Goal: Information Seeking & Learning: Compare options

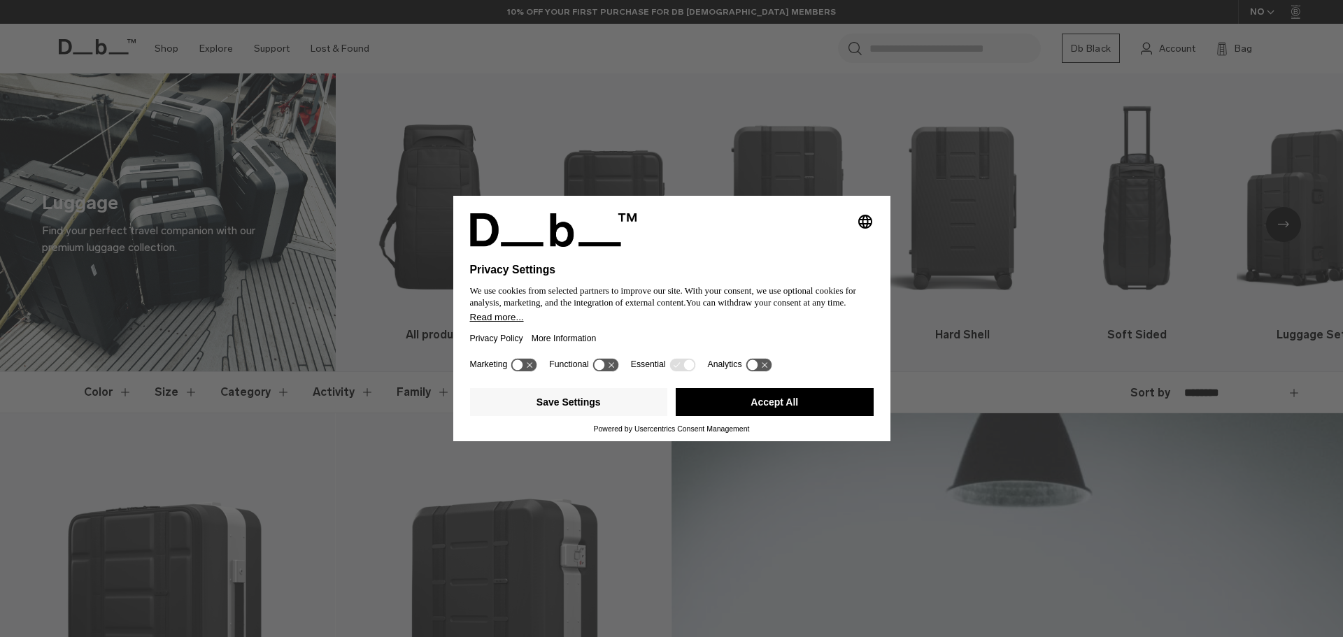
click at [752, 404] on button "Accept All" at bounding box center [775, 402] width 198 height 28
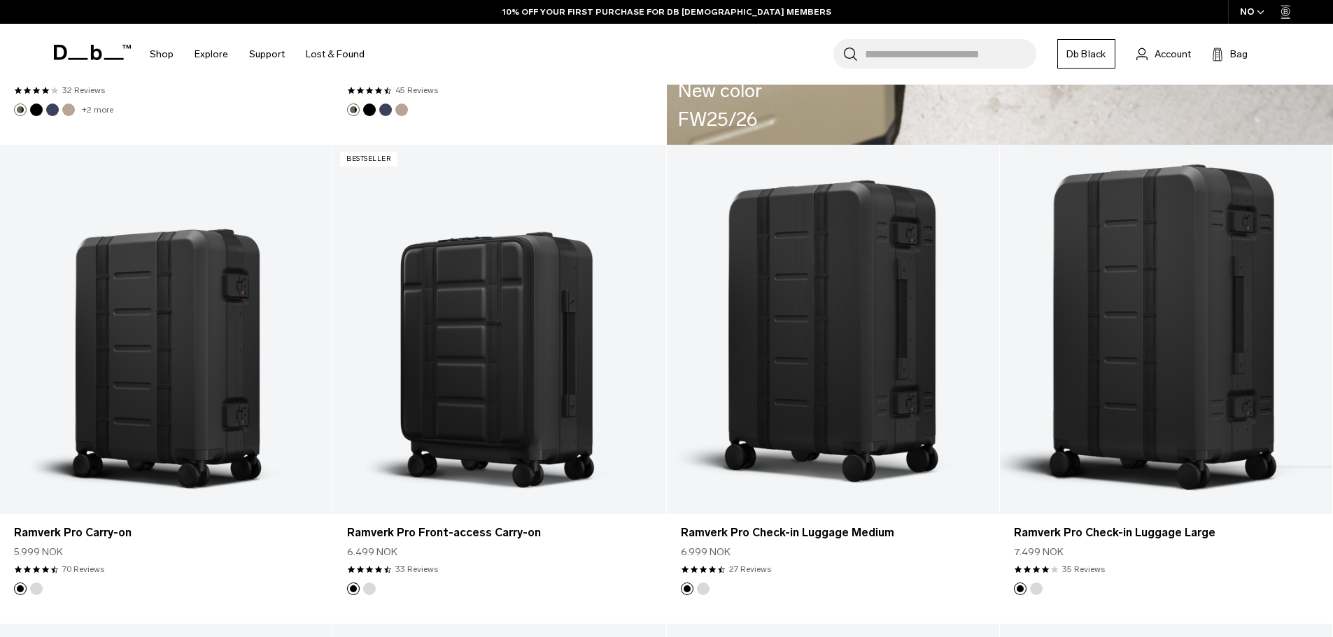
scroll to position [3148, 0]
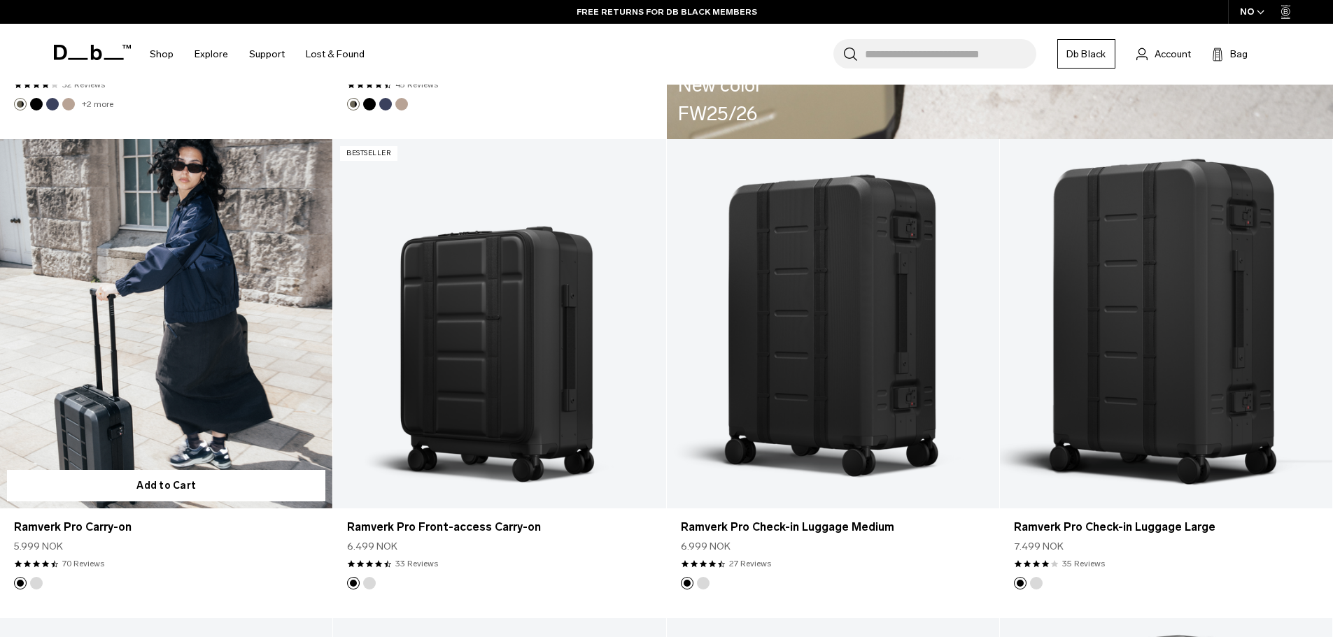
click at [220, 366] on link "Ramverk Pro Carry-on" at bounding box center [166, 323] width 332 height 369
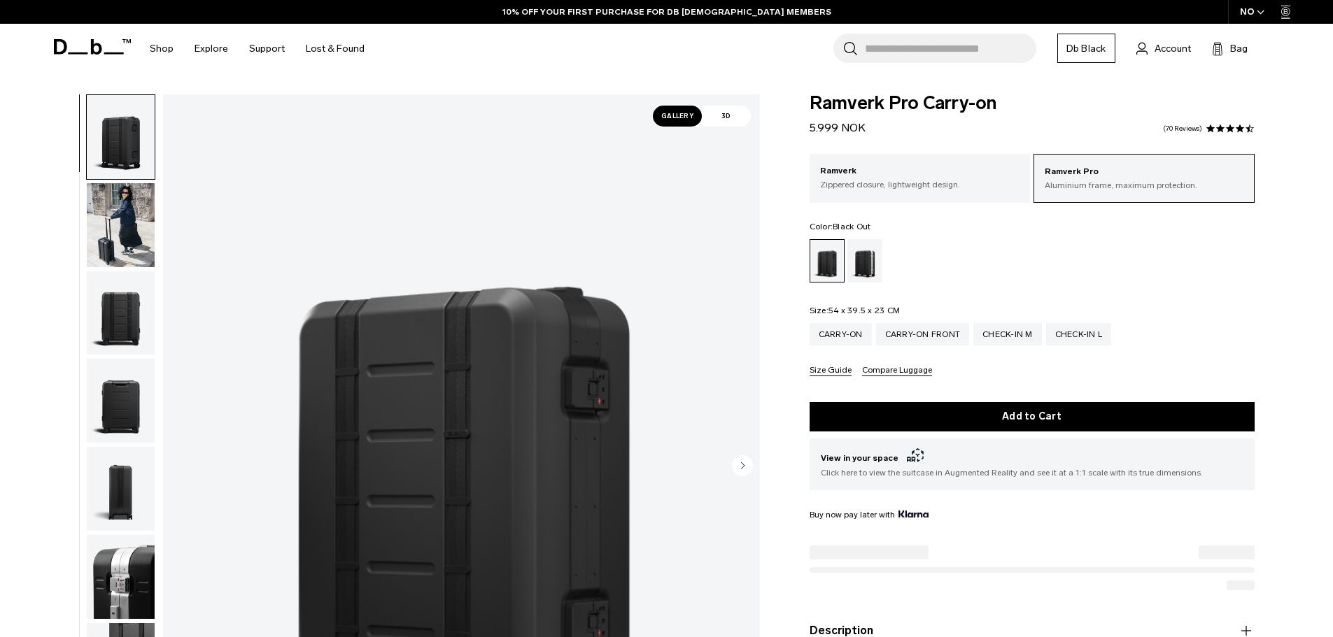
click at [129, 326] on img "button" at bounding box center [121, 313] width 68 height 84
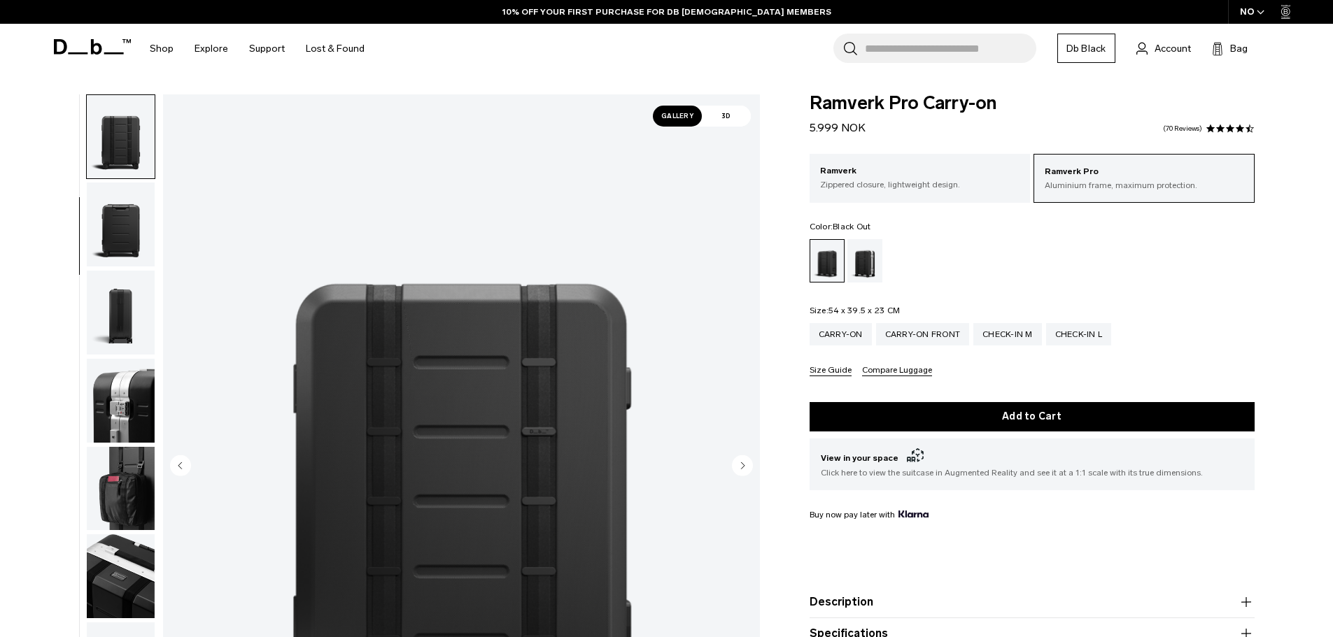
click at [124, 401] on img "button" at bounding box center [121, 401] width 68 height 84
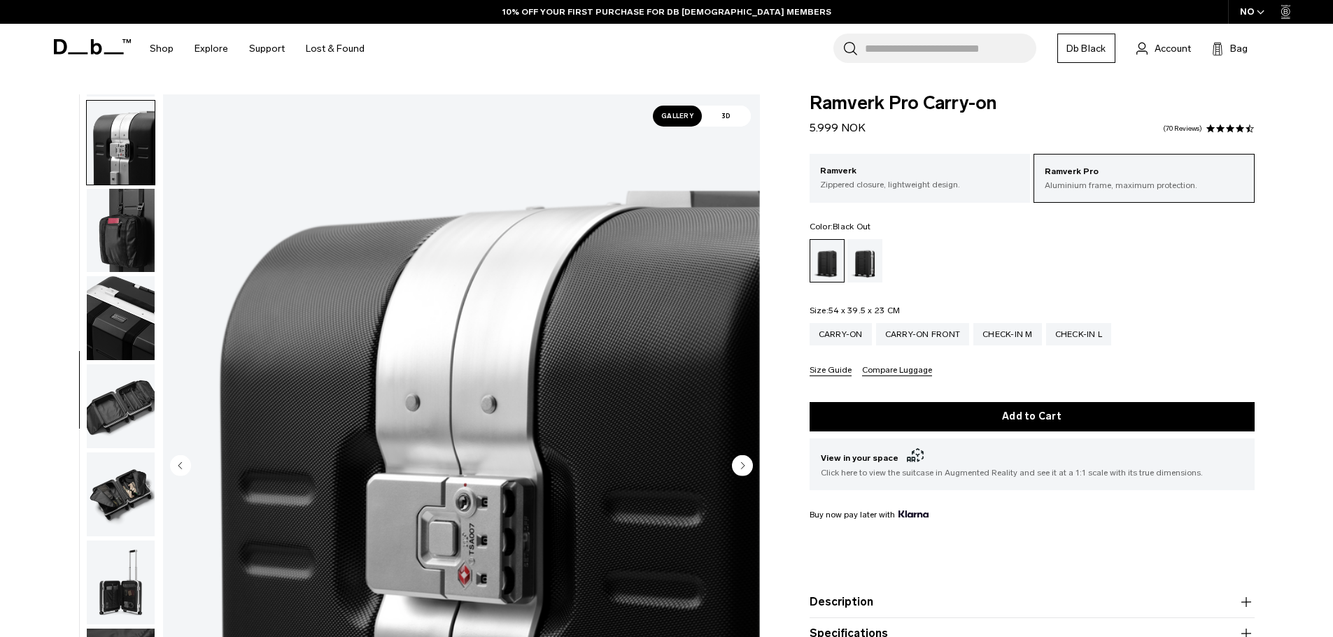
scroll to position [440, 0]
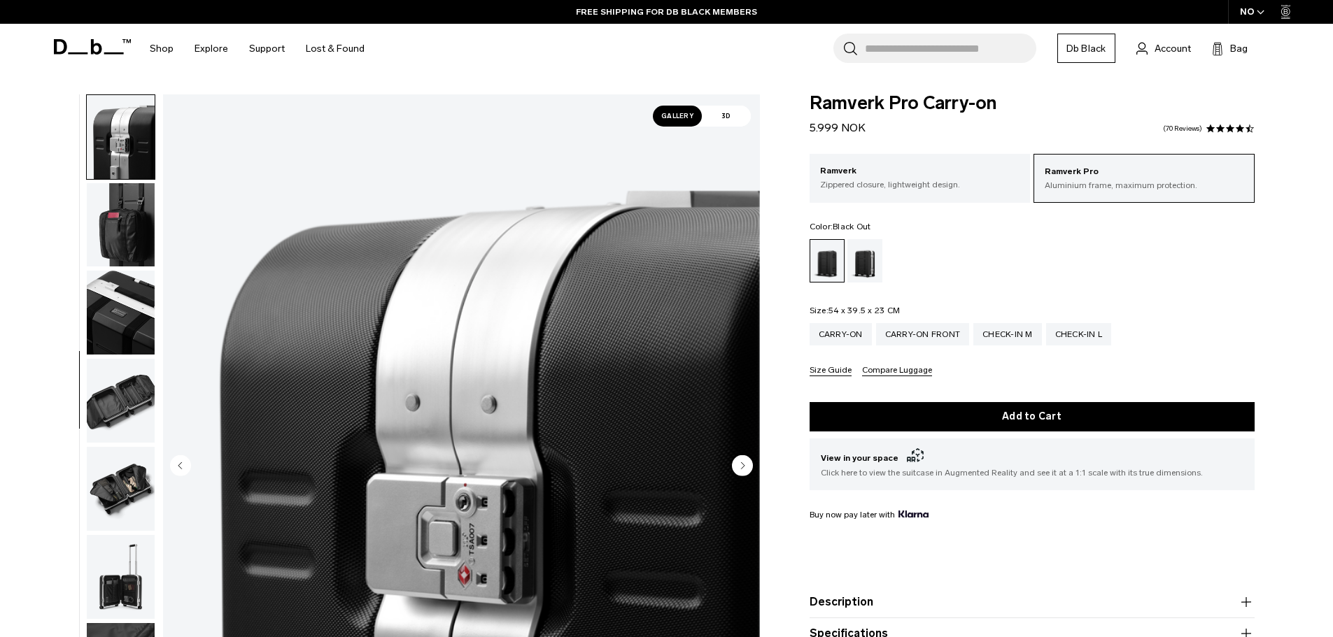
click at [129, 395] on img "button" at bounding box center [121, 401] width 68 height 84
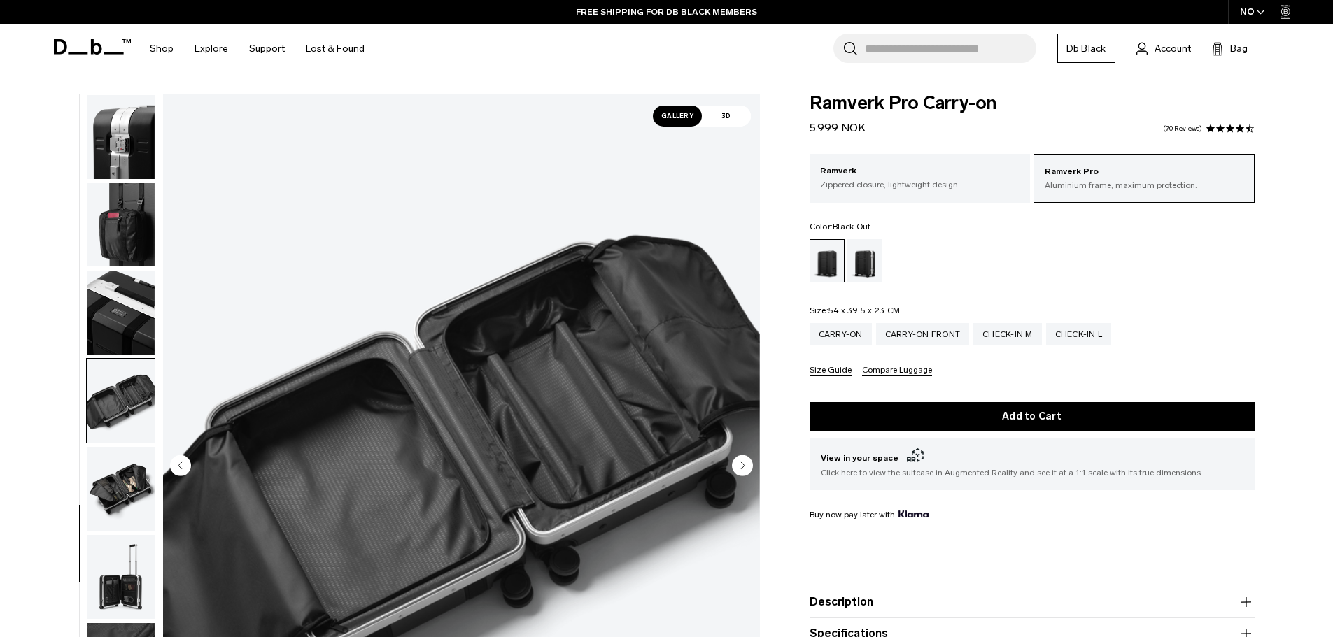
scroll to position [484, 0]
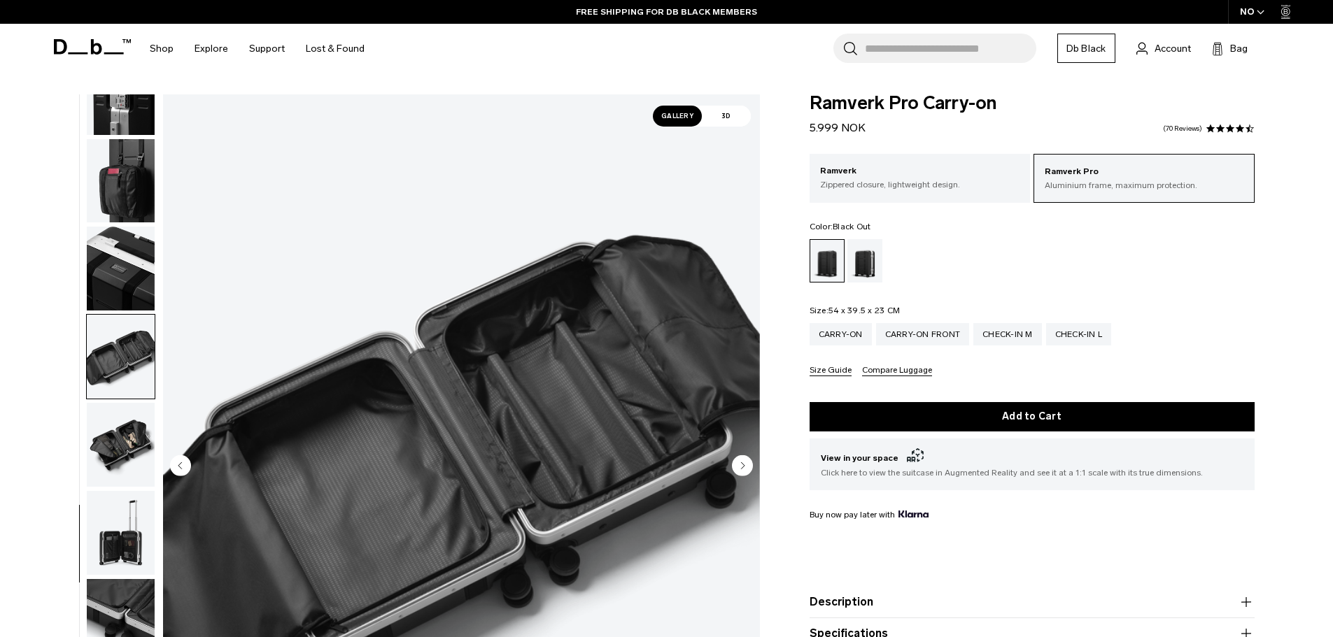
click at [124, 430] on img "button" at bounding box center [121, 445] width 68 height 84
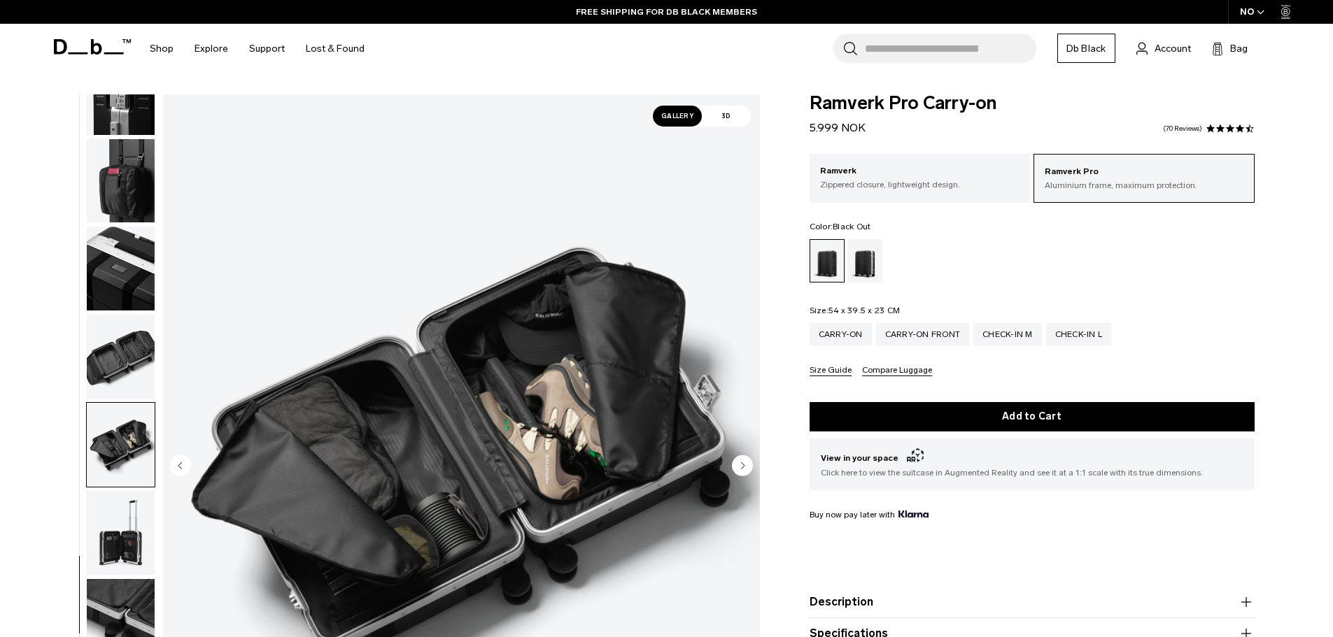
click at [111, 536] on img "button" at bounding box center [121, 533] width 68 height 84
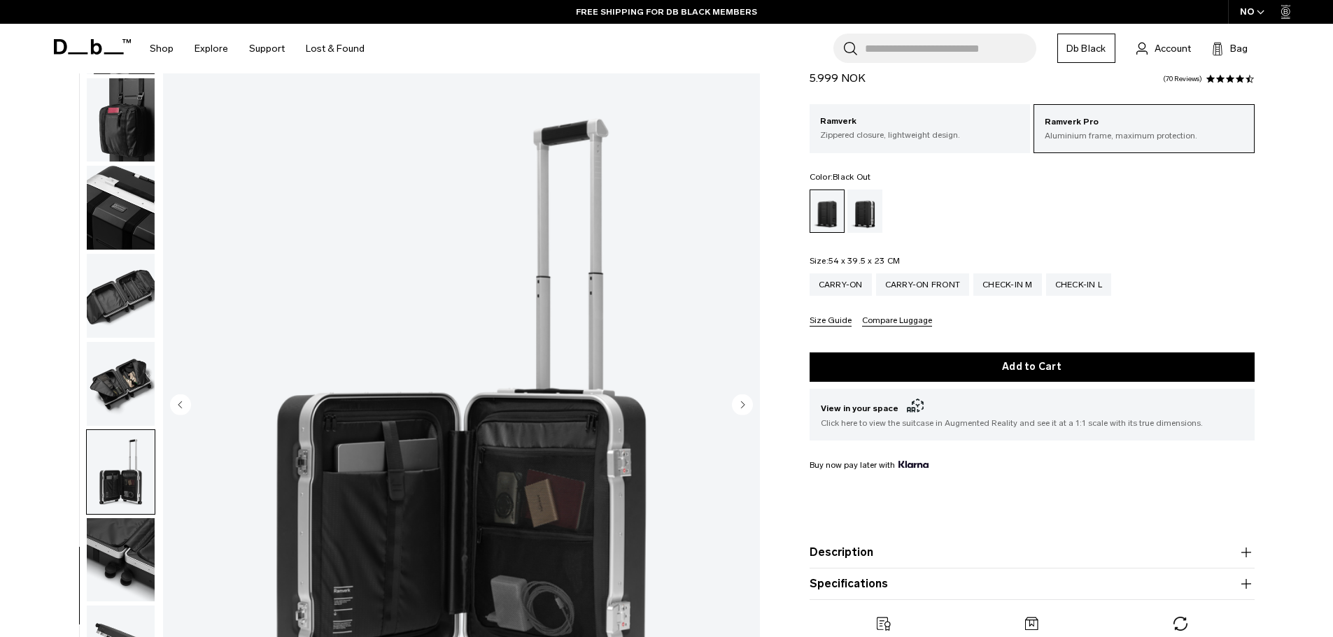
scroll to position [140, 0]
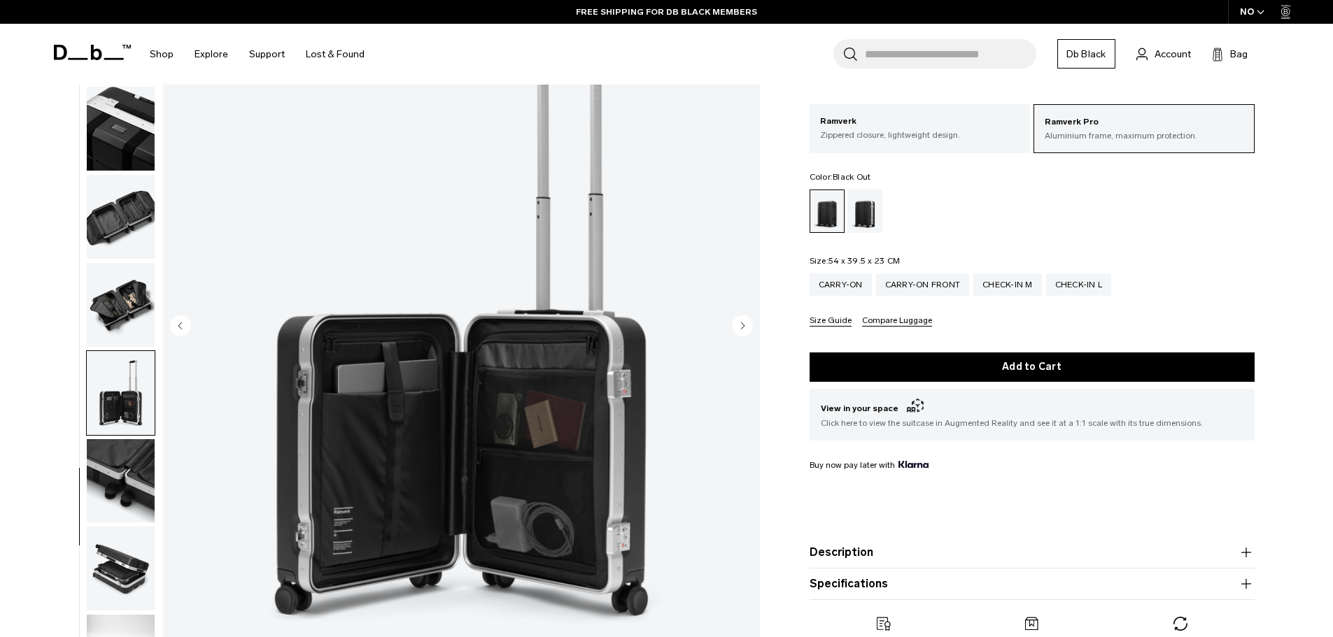
click at [142, 497] on img "button" at bounding box center [121, 481] width 68 height 84
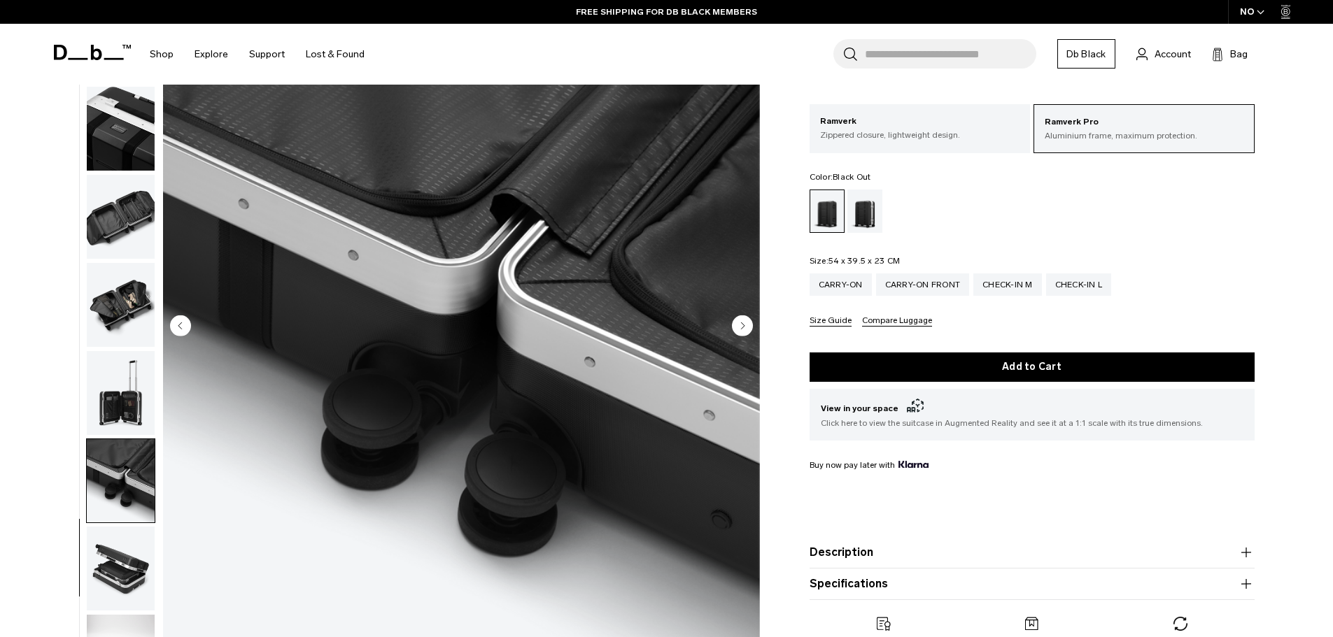
click at [122, 553] on img "button" at bounding box center [121, 569] width 68 height 84
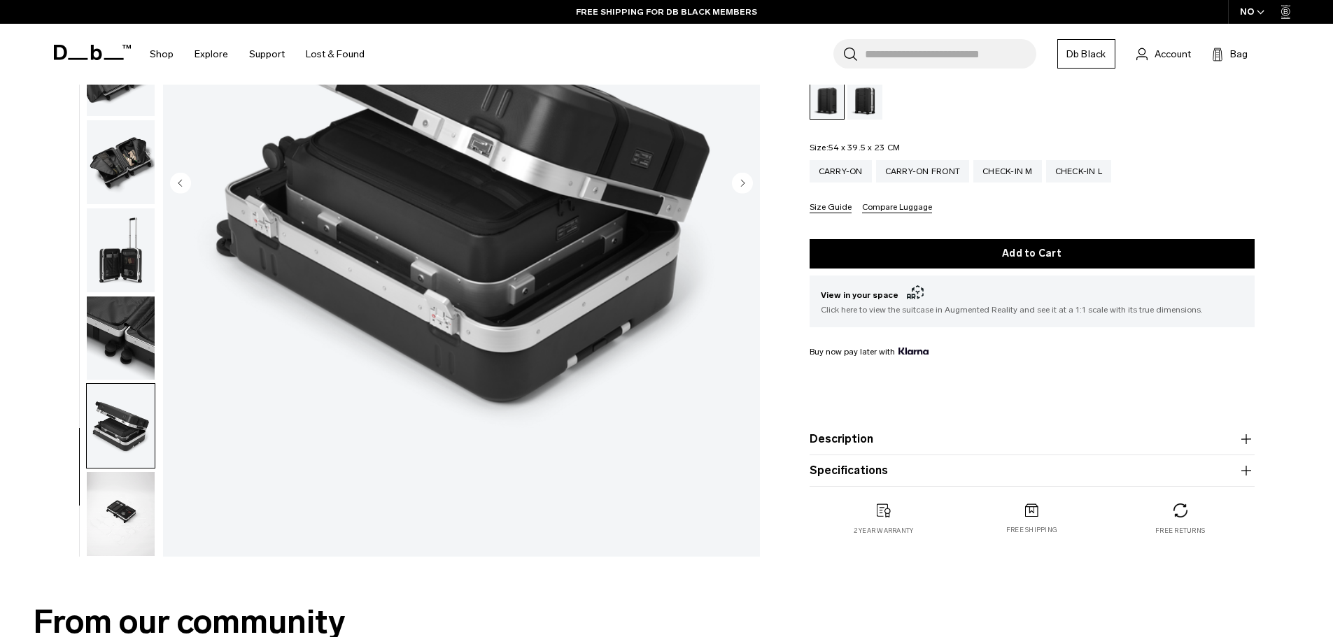
scroll to position [210, 0]
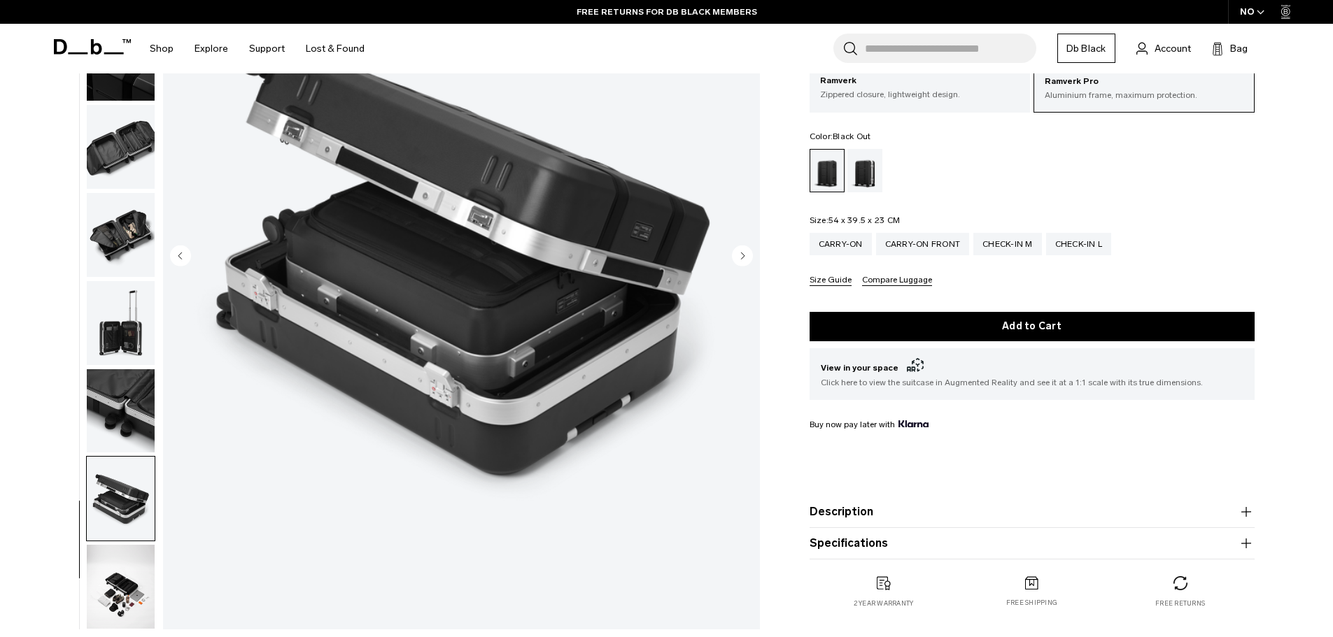
click at [122, 484] on img "button" at bounding box center [121, 499] width 68 height 84
click at [119, 572] on img "button" at bounding box center [121, 587] width 68 height 84
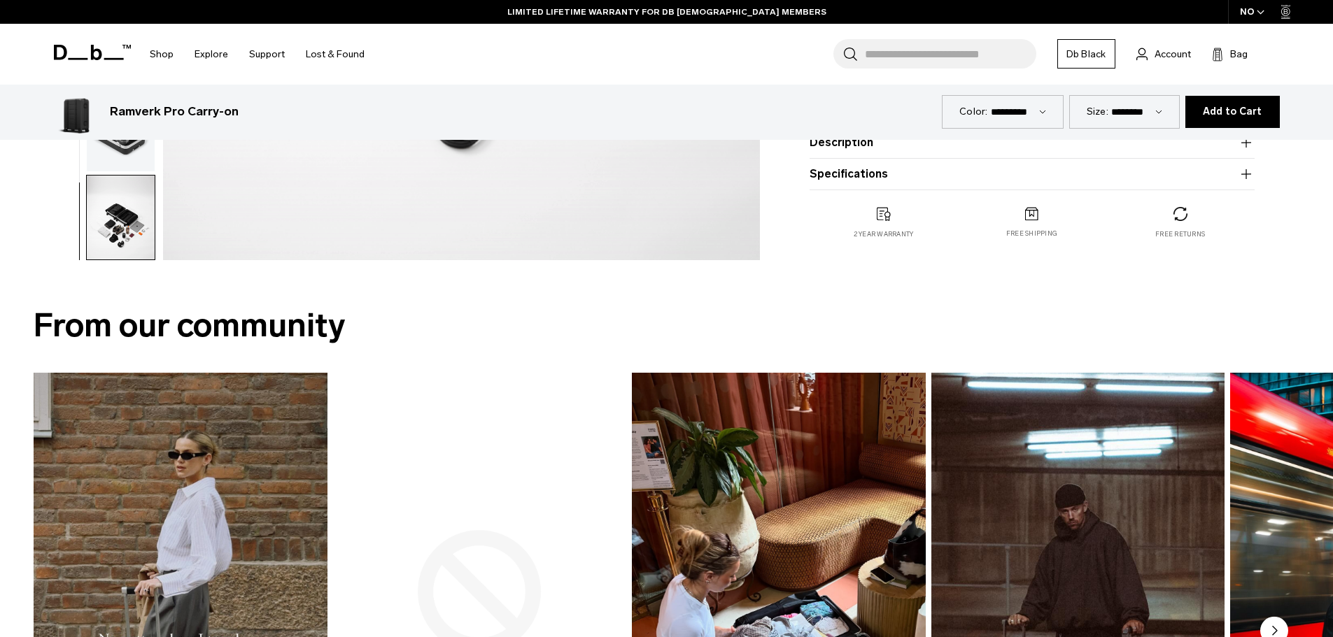
scroll to position [490, 0]
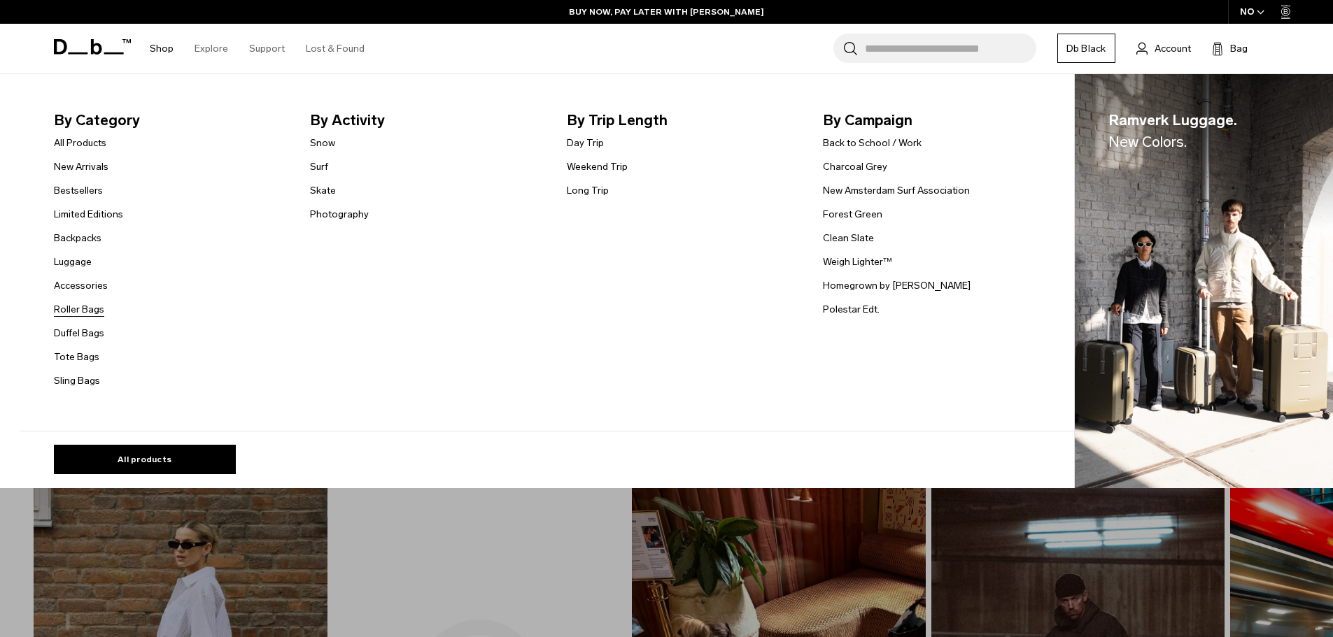
click at [85, 307] on link "Roller Bags" at bounding box center [79, 309] width 50 height 15
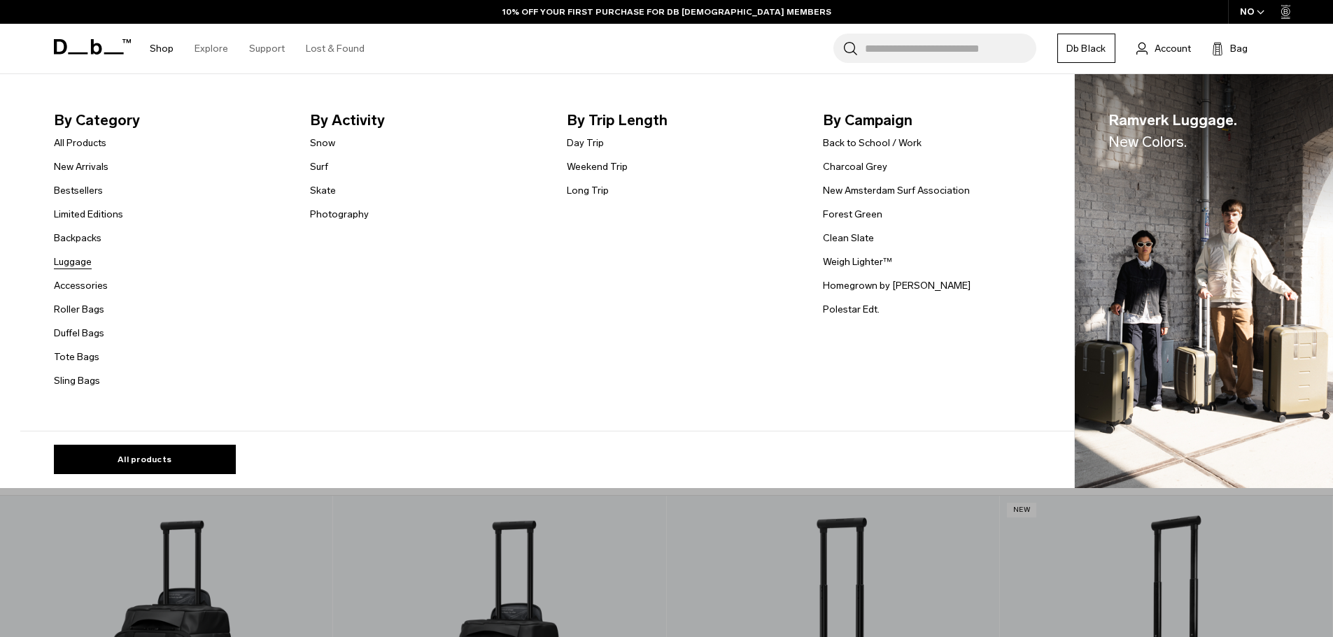
click at [69, 260] on link "Luggage" at bounding box center [73, 262] width 38 height 15
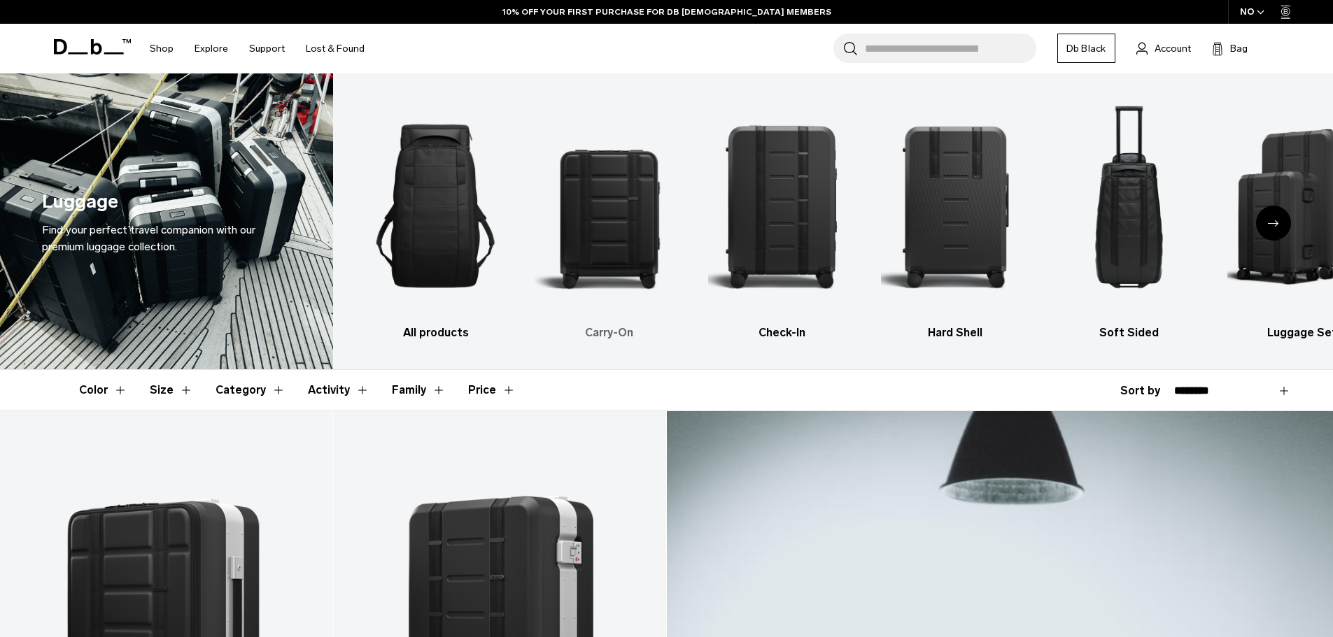
click at [567, 192] on img "2 / 6" at bounding box center [608, 205] width 149 height 223
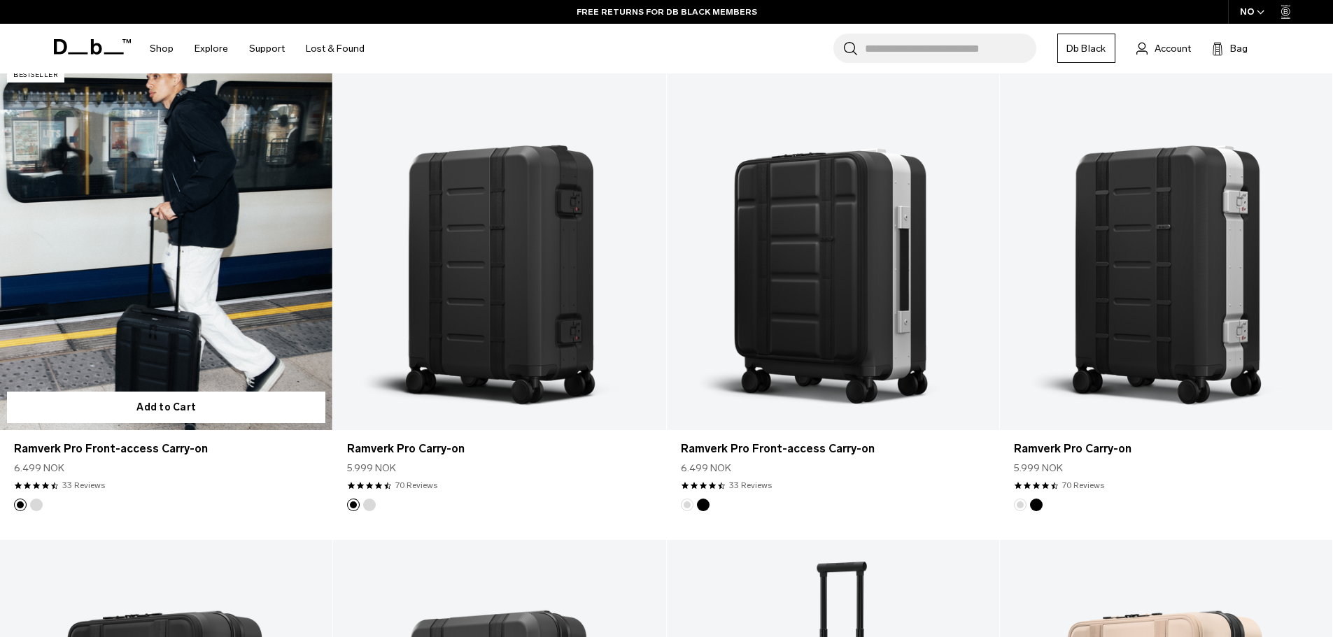
scroll to position [350, 0]
click at [151, 313] on link "Ramverk Pro Front-access Carry-on" at bounding box center [166, 246] width 332 height 369
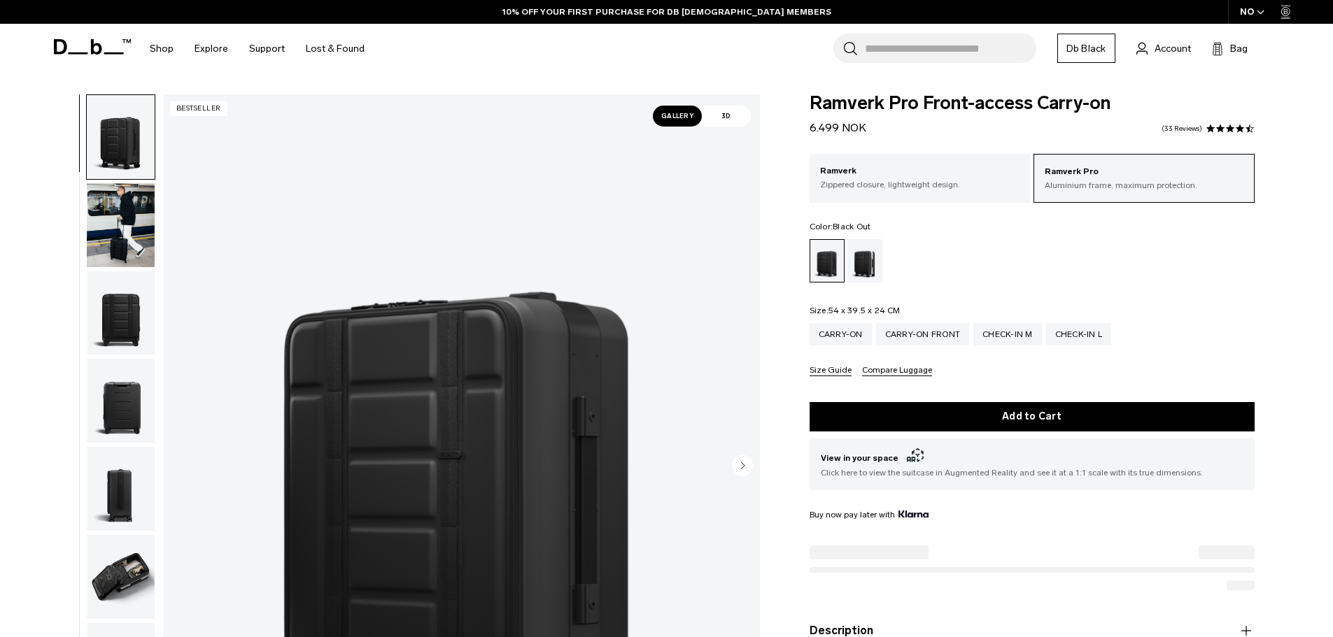
click at [113, 328] on img "button" at bounding box center [121, 313] width 68 height 84
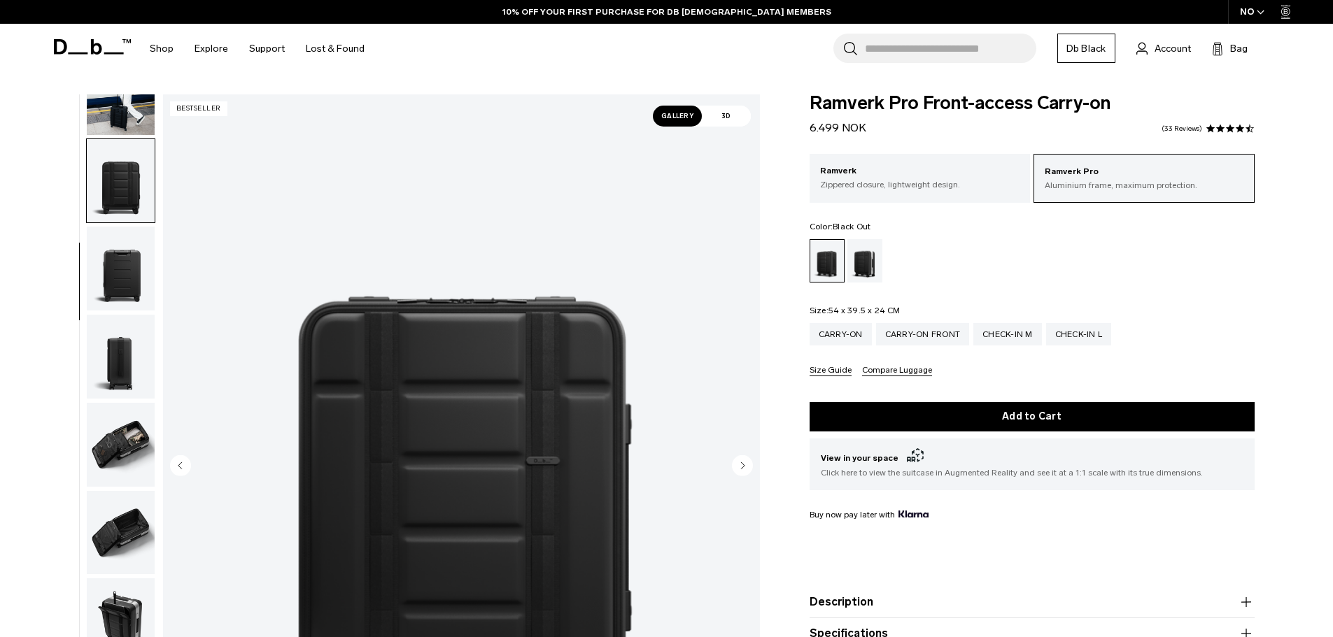
click at [128, 439] on img "button" at bounding box center [121, 445] width 68 height 84
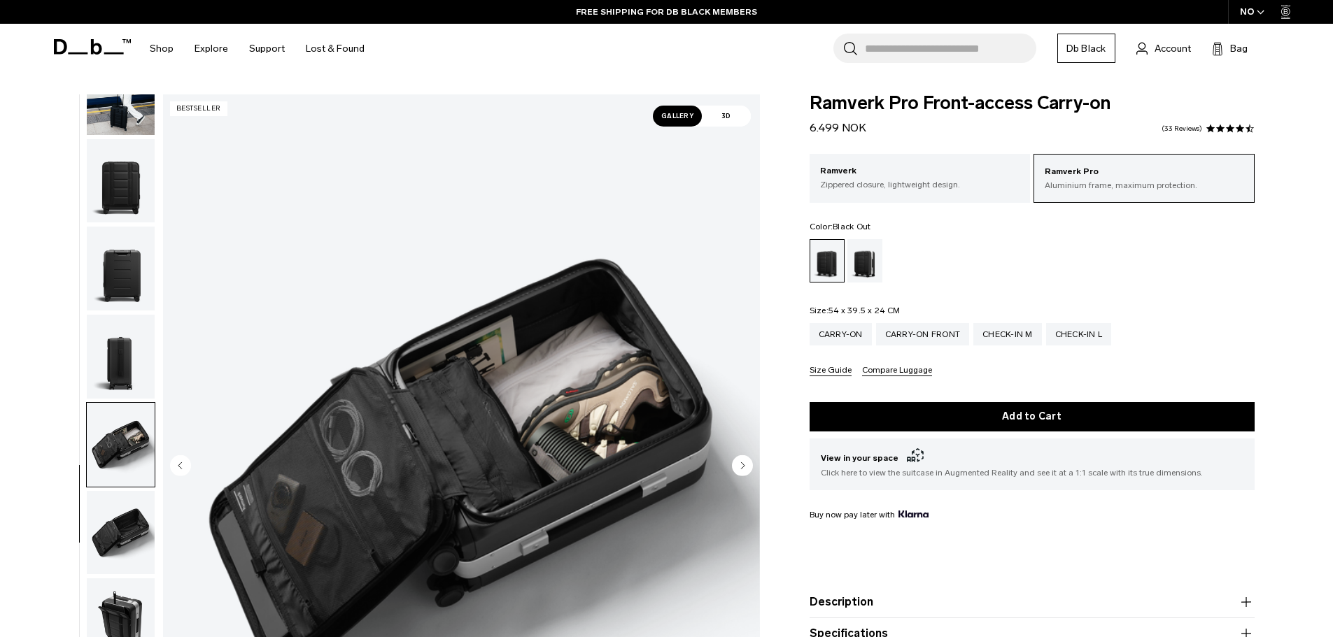
click at [125, 525] on img "button" at bounding box center [121, 533] width 68 height 84
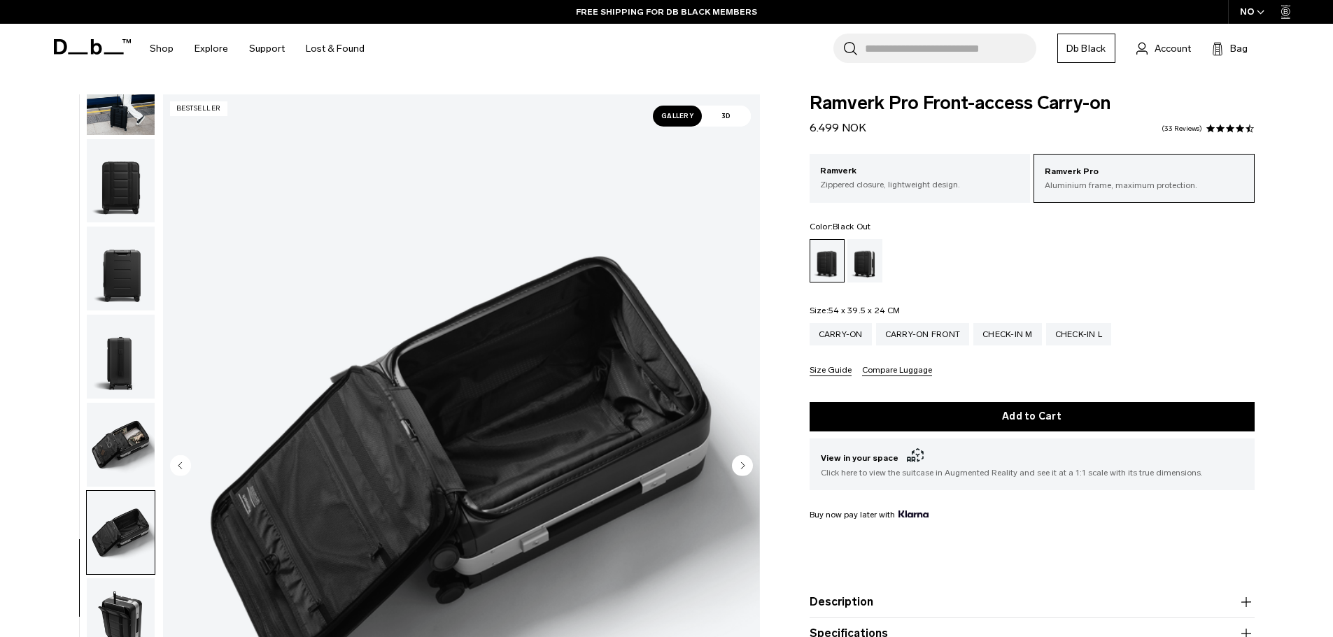
scroll to position [70, 0]
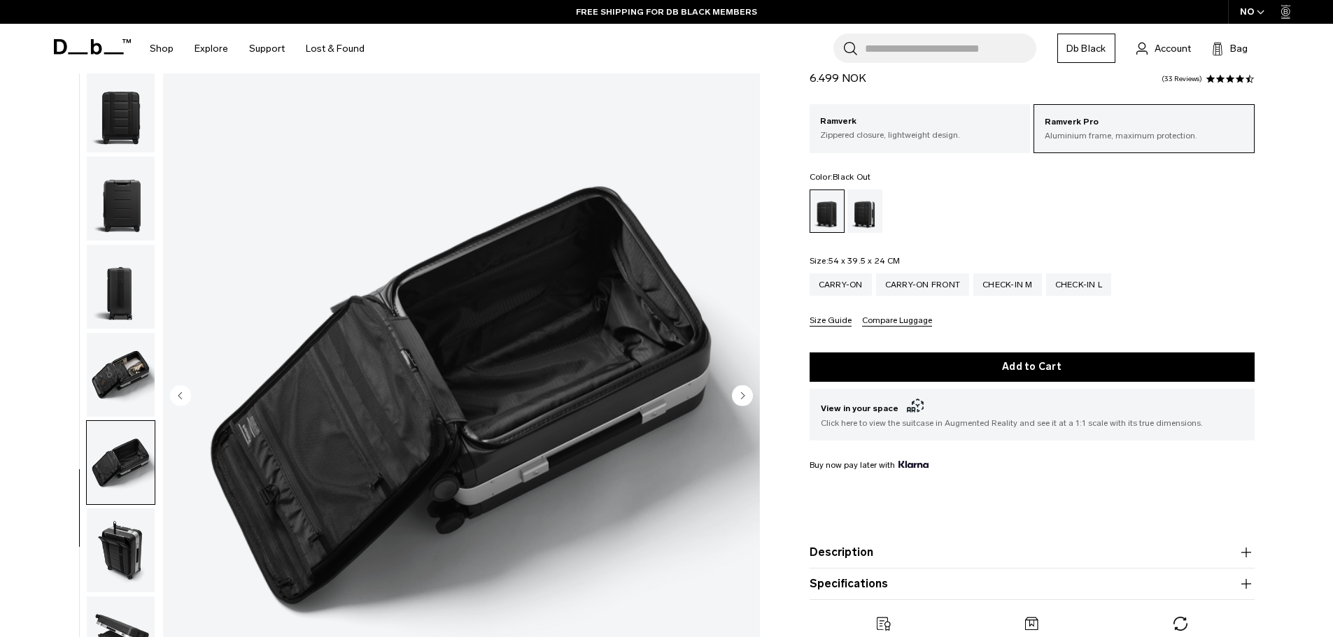
click at [127, 534] on img "button" at bounding box center [121, 551] width 68 height 84
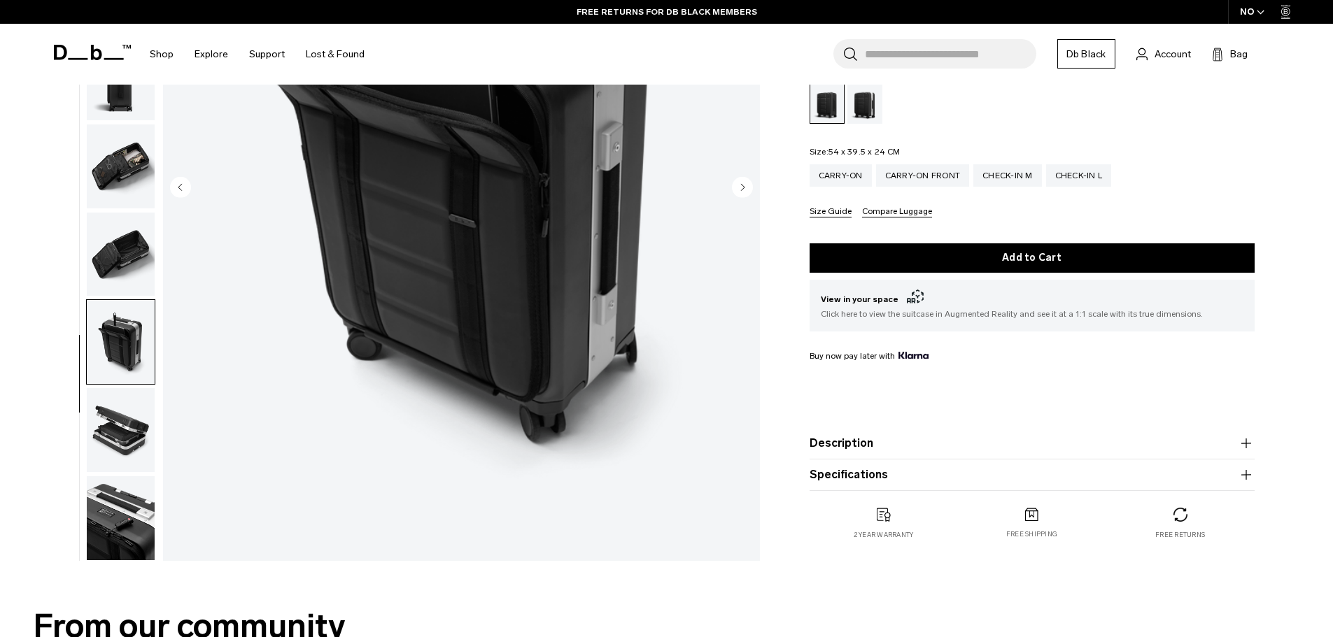
scroll to position [280, 0]
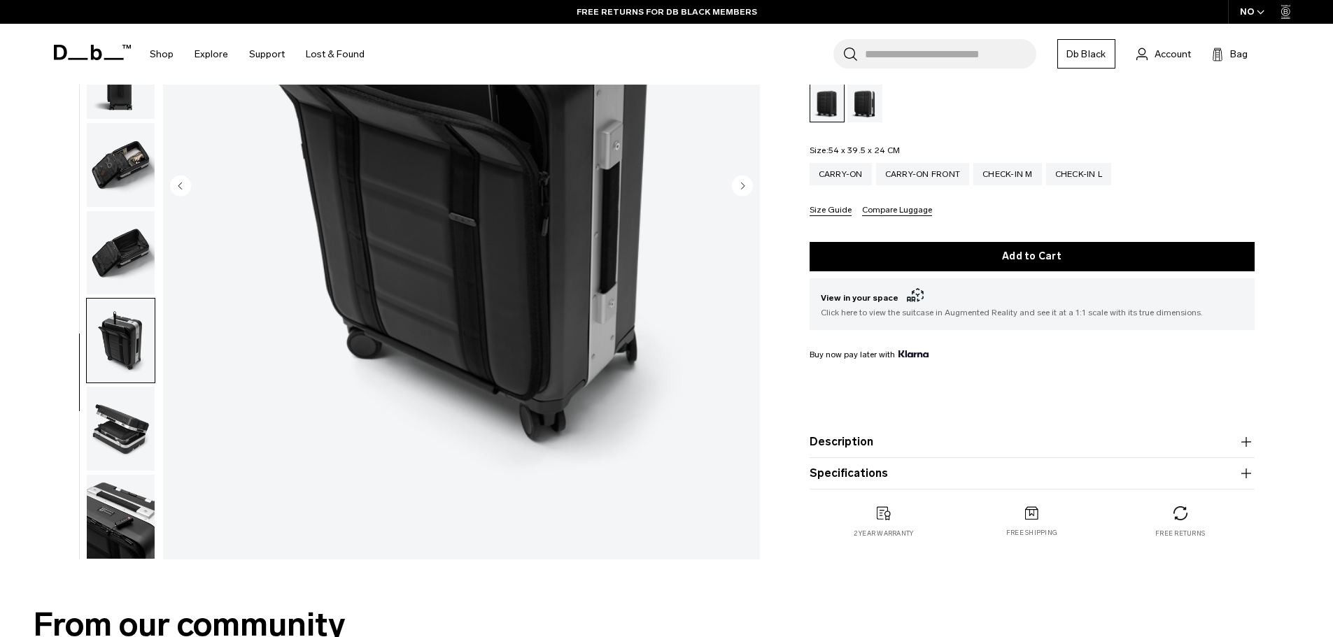
click at [138, 433] on img "button" at bounding box center [121, 429] width 68 height 84
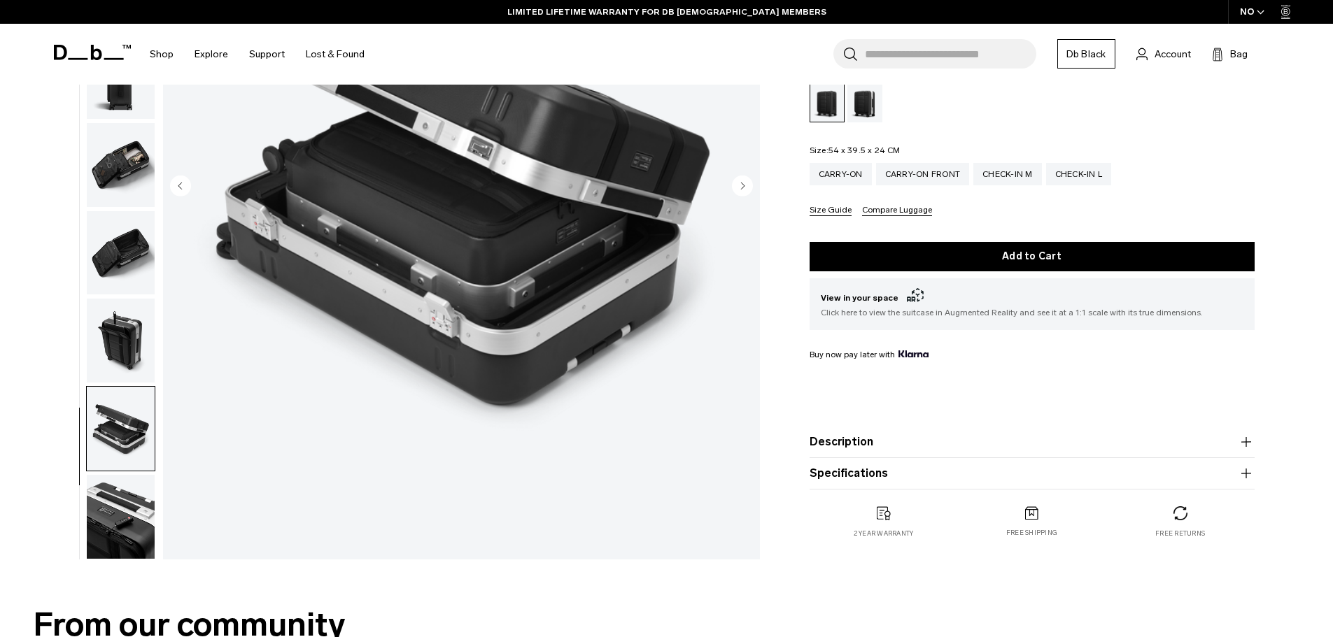
click at [117, 540] on img "button" at bounding box center [121, 517] width 68 height 84
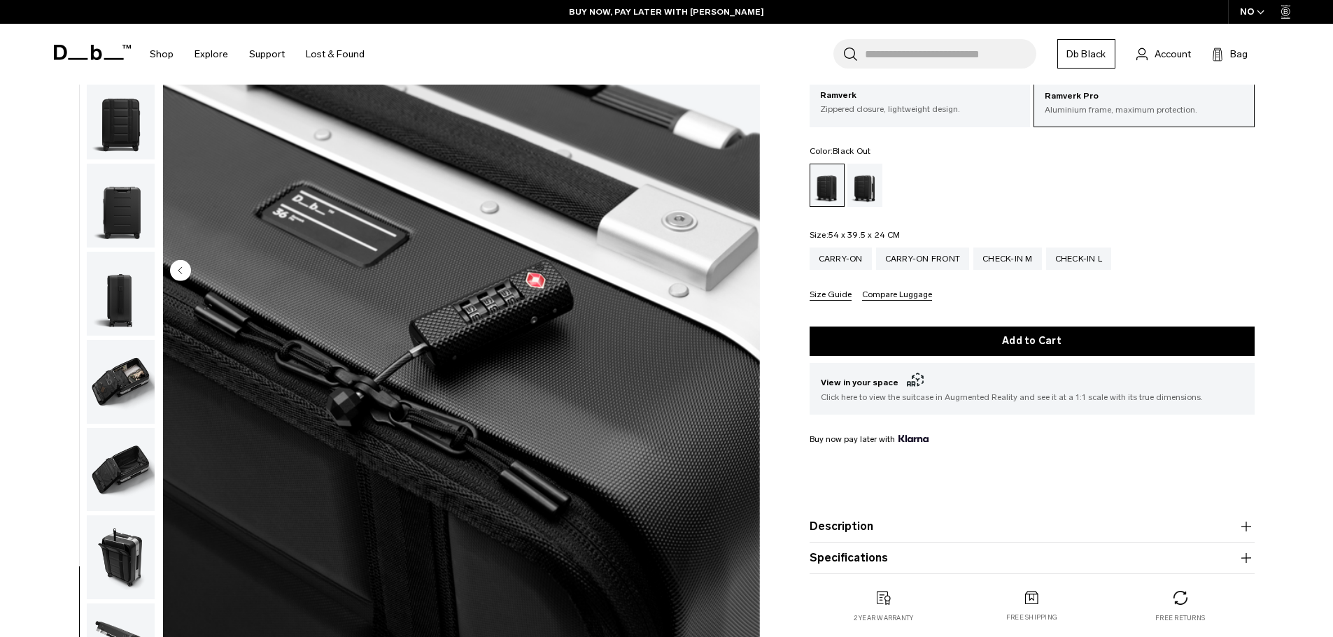
scroll to position [70, 0]
